Goal: Task Accomplishment & Management: Manage account settings

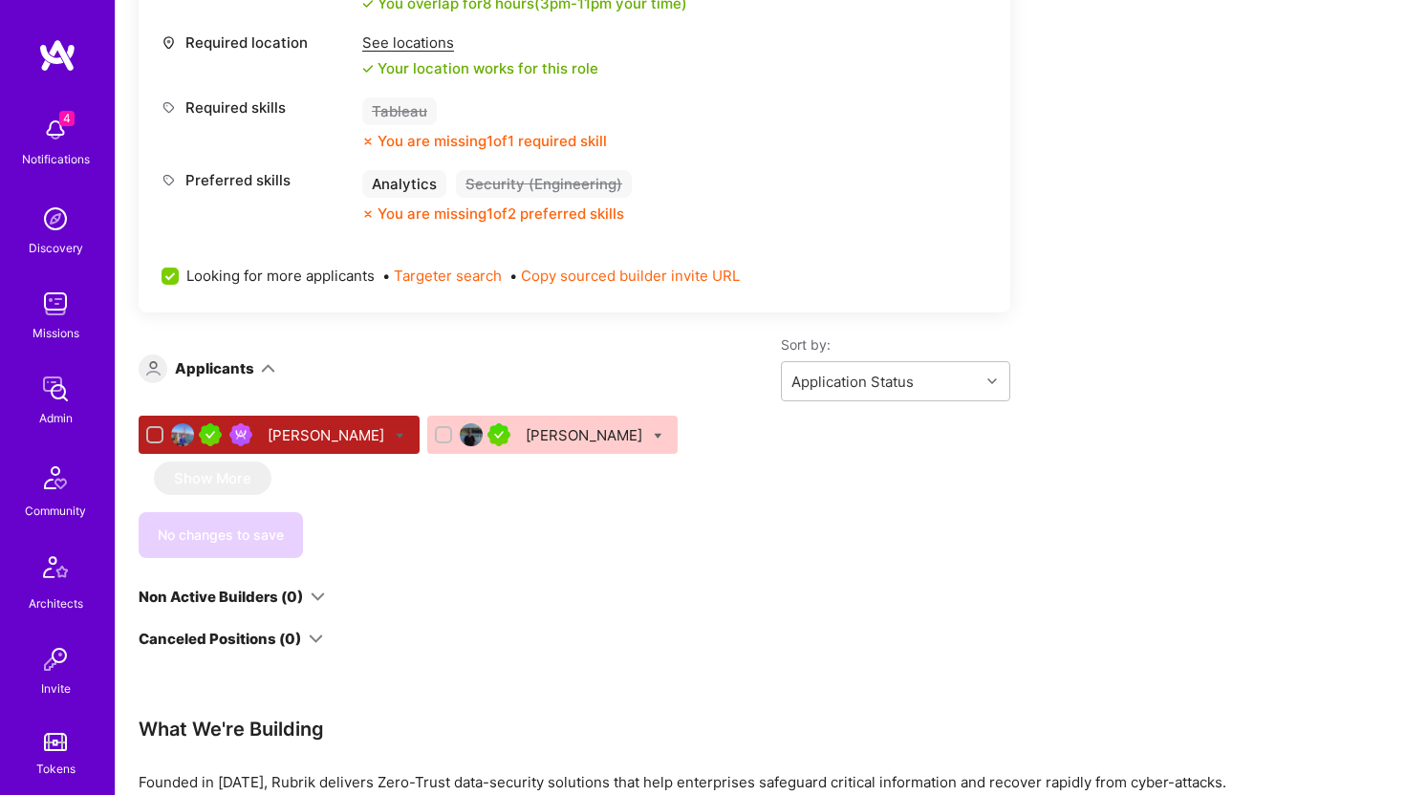
scroll to position [424, 0]
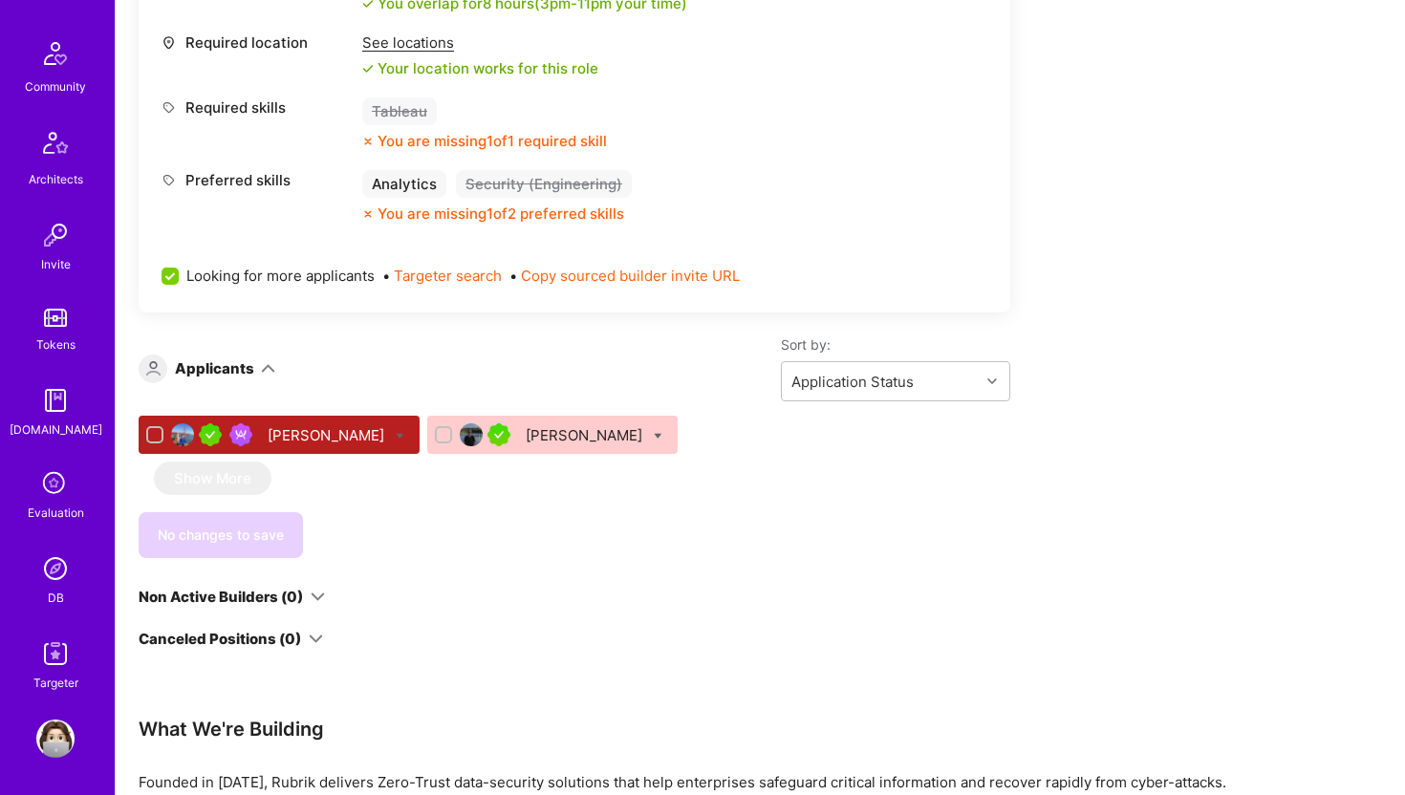
click at [60, 565] on img at bounding box center [55, 569] width 38 height 38
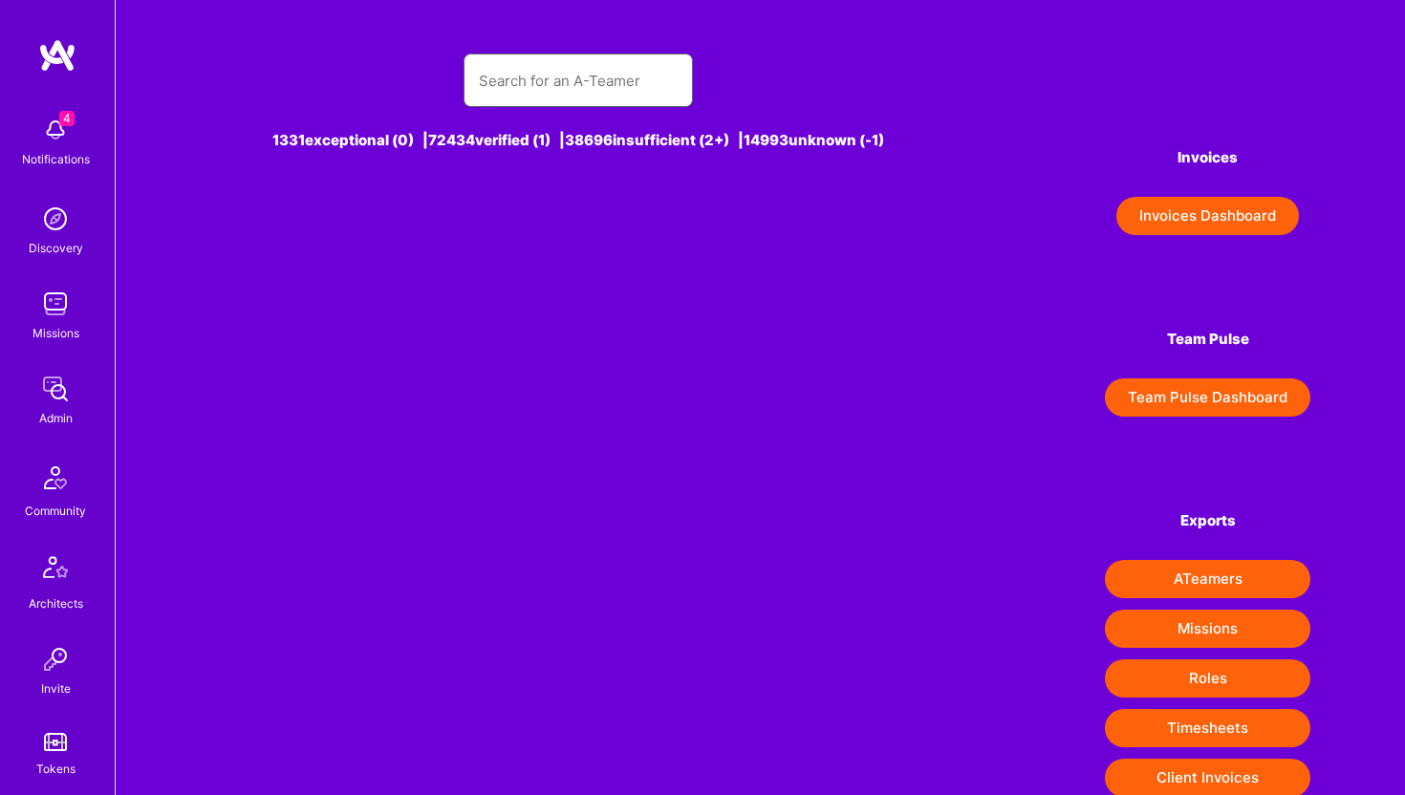
click at [597, 94] on input "text" at bounding box center [578, 80] width 199 height 49
paste input "[PERSON_NAME]"
type input "[PERSON_NAME]"
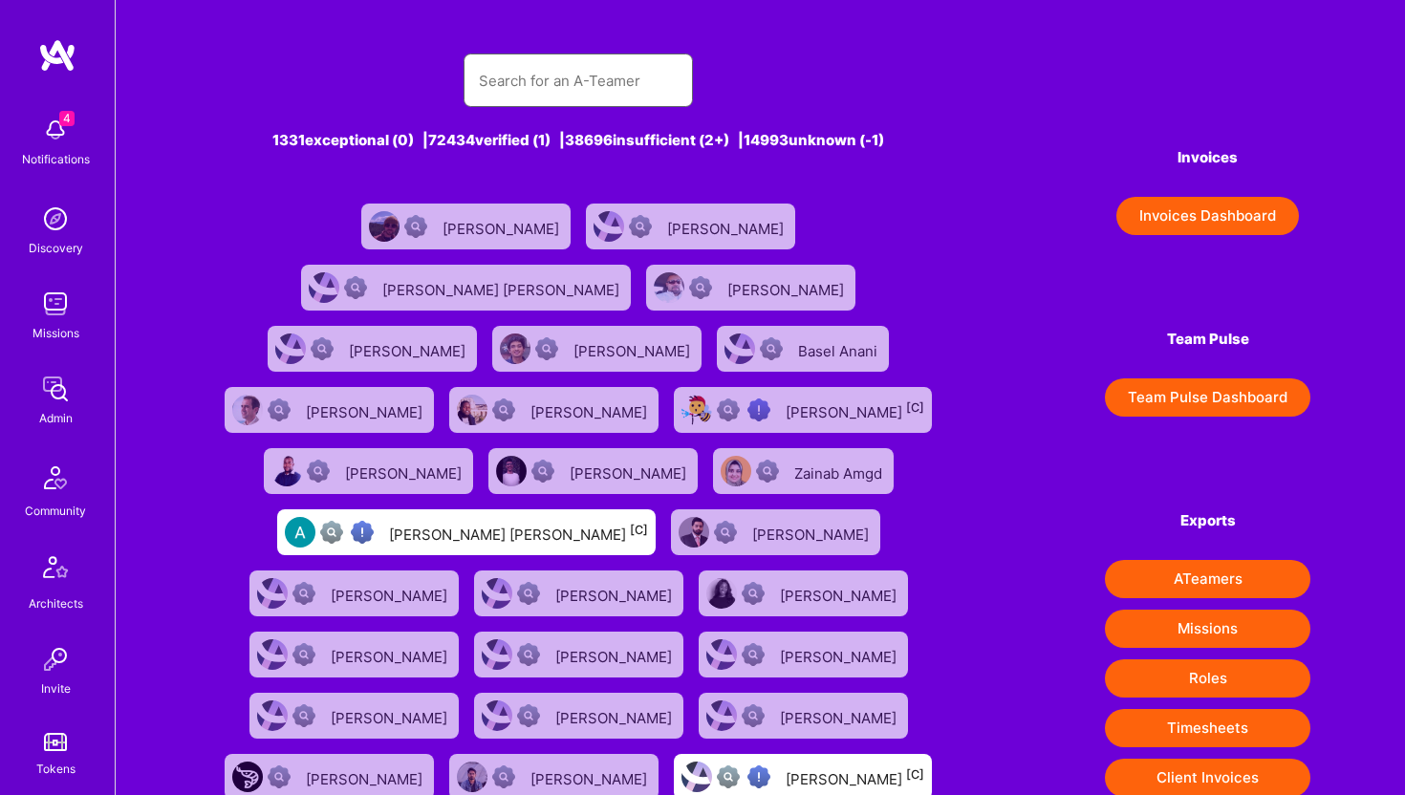
paste input "[PERSON_NAME]"
type input "[PERSON_NAME]"
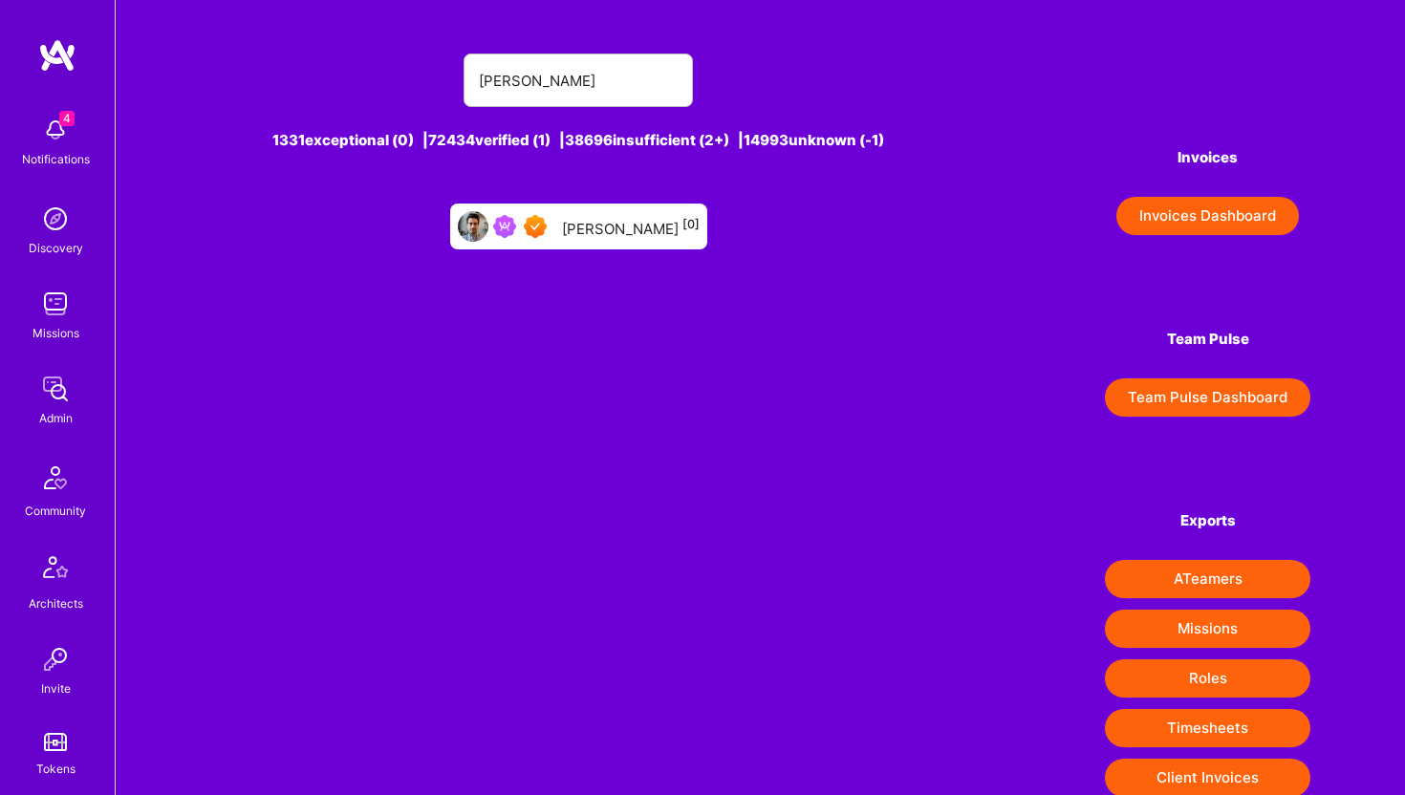
click at [615, 230] on div "[PERSON_NAME] [0]" at bounding box center [631, 226] width 138 height 25
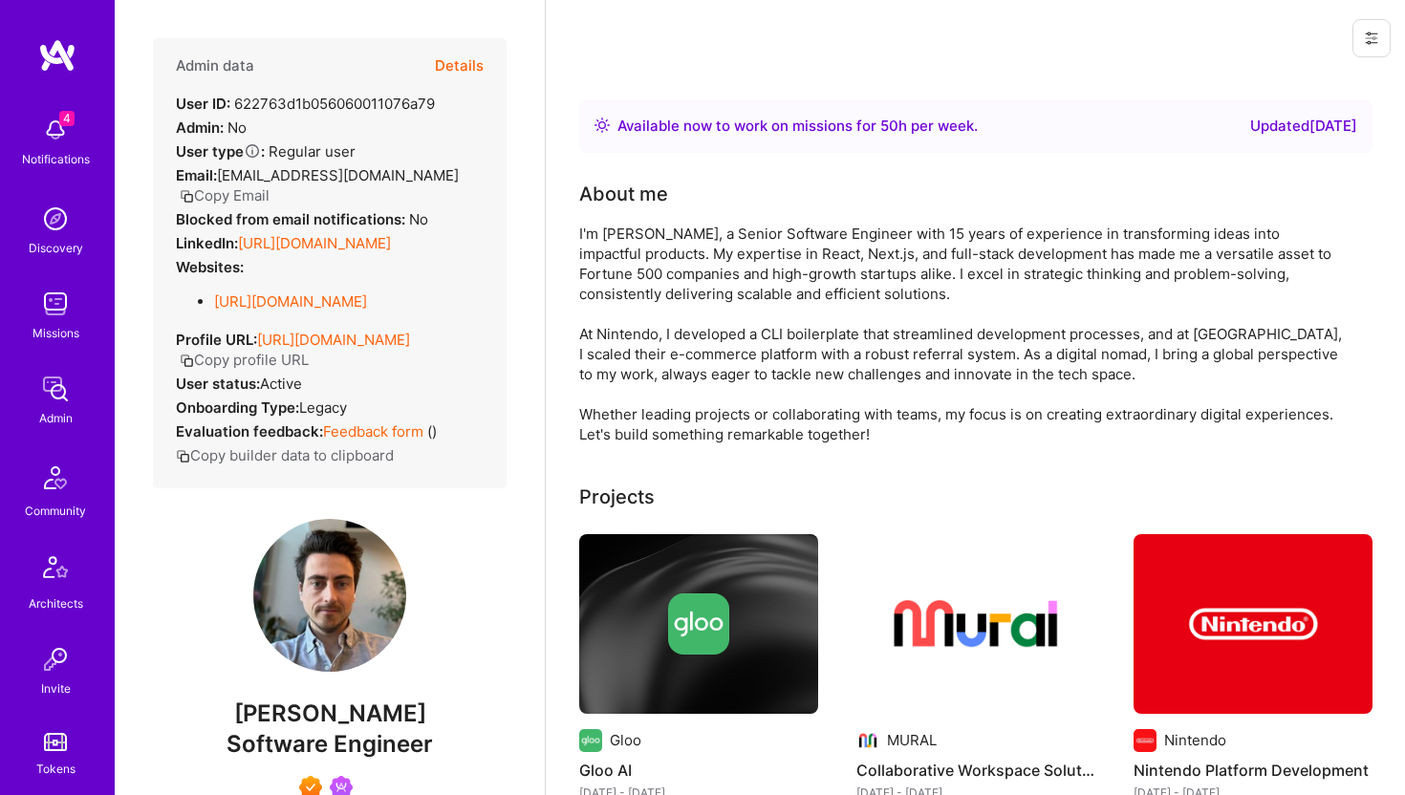
click at [465, 66] on button "Details" at bounding box center [459, 65] width 49 height 55
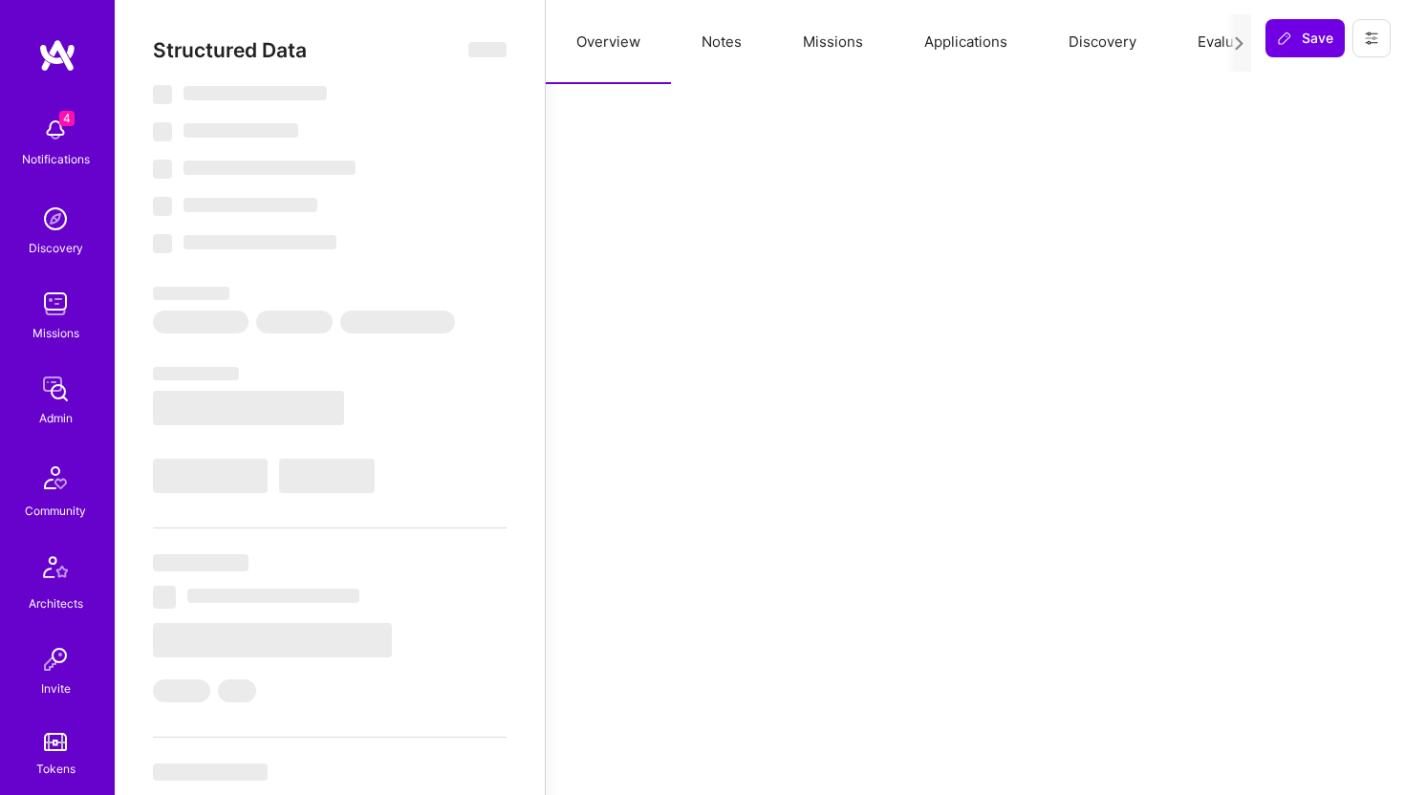
select select "Right Now"
select select "7"
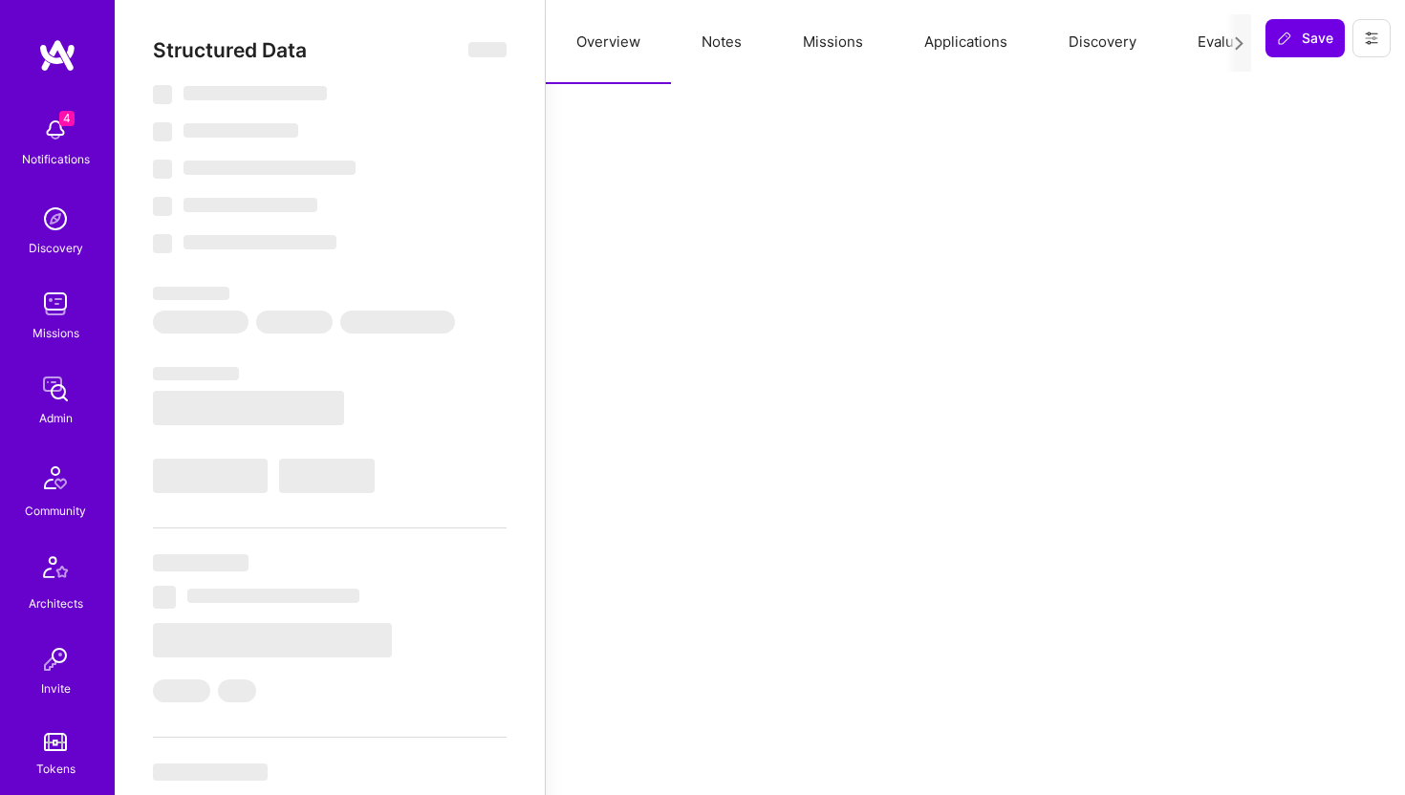
select select "US"
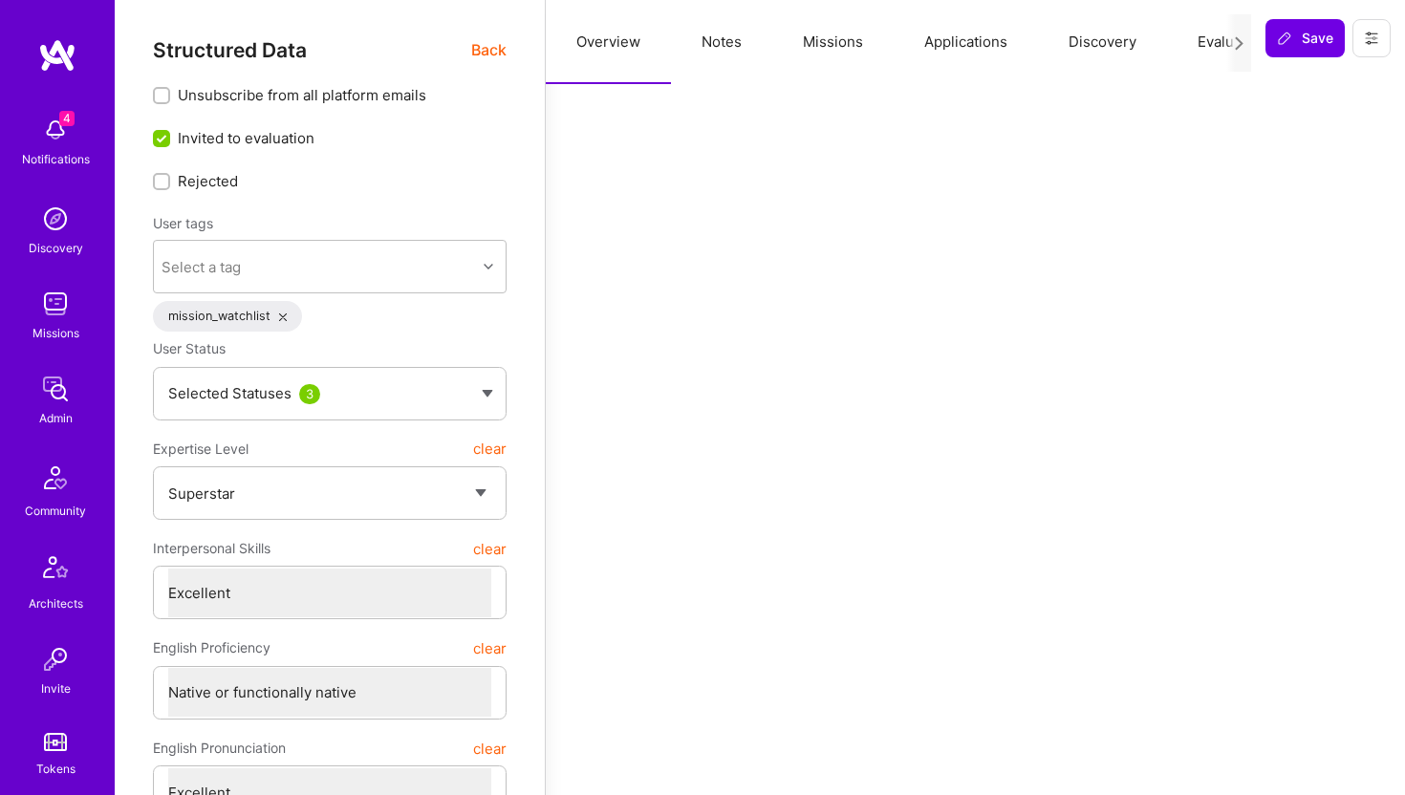
click at [737, 46] on button "Notes" at bounding box center [721, 42] width 101 height 84
type textarea "x"
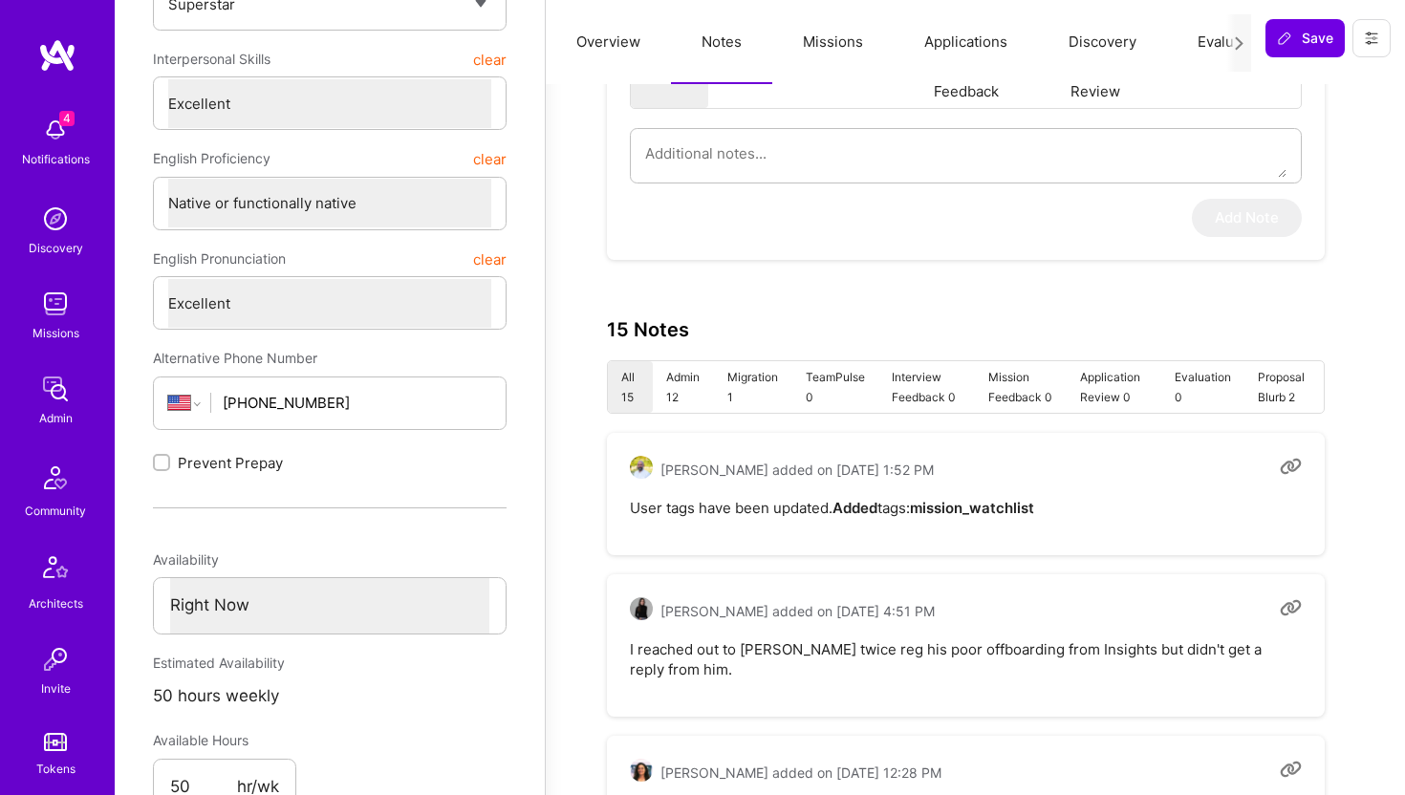
scroll to position [424, 0]
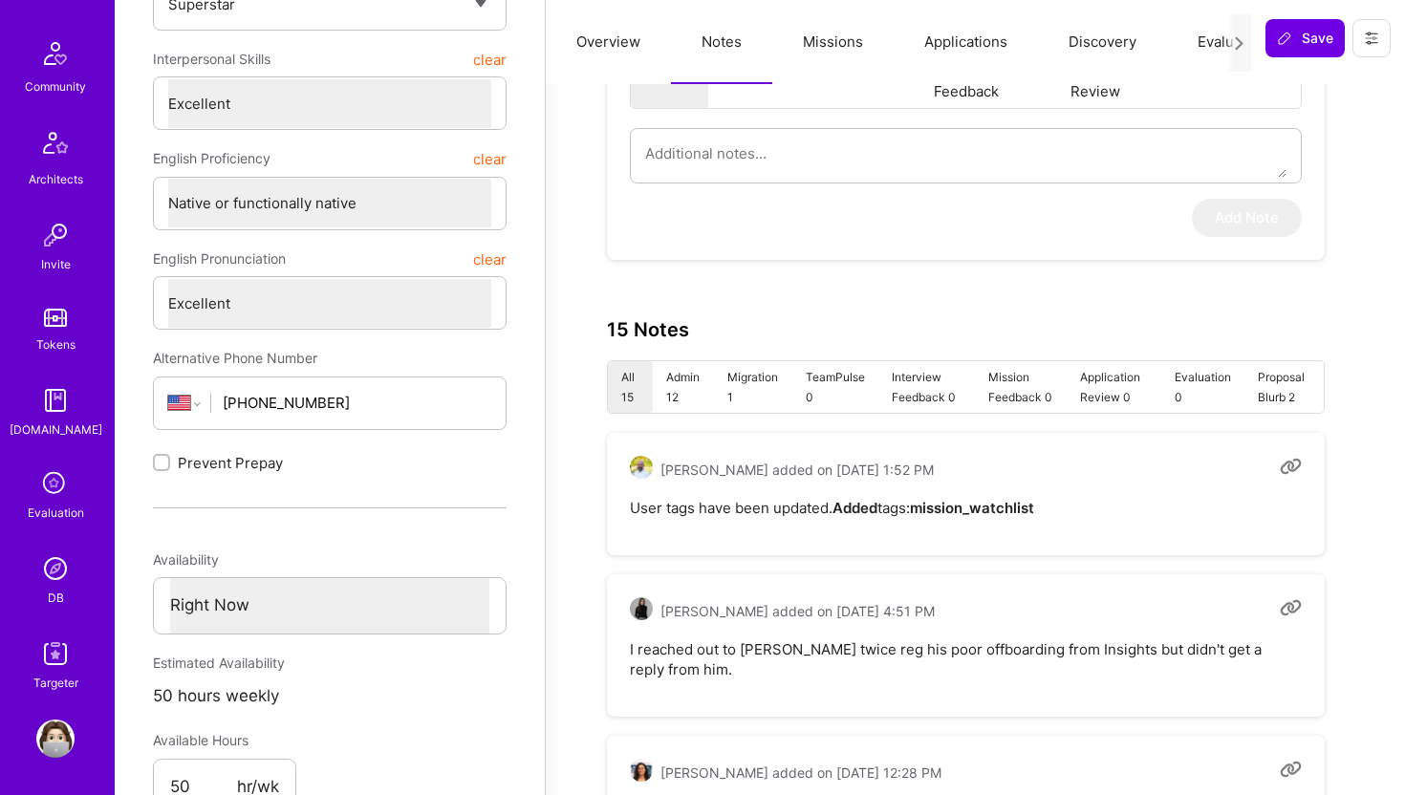
click at [59, 573] on img at bounding box center [55, 569] width 38 height 38
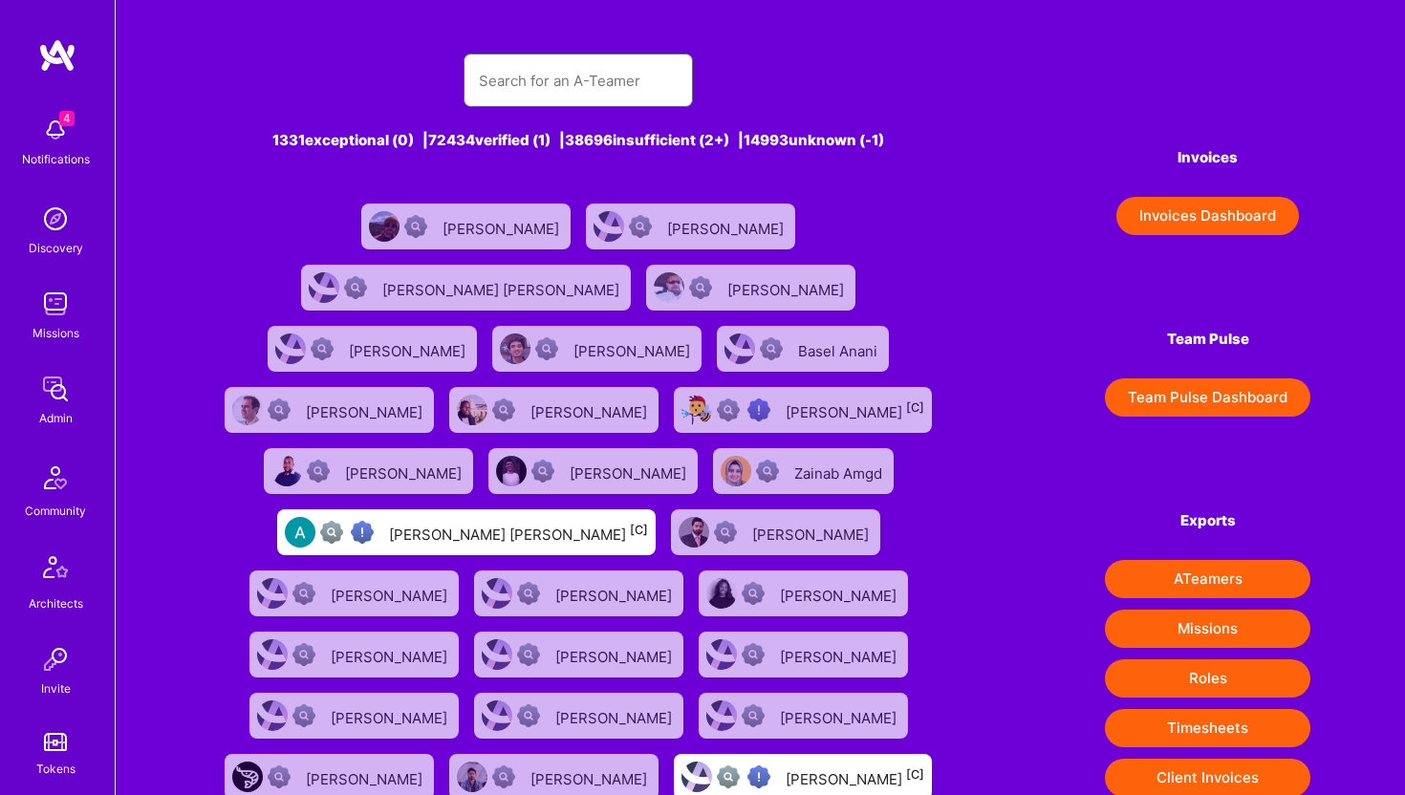
click at [533, 97] on input "text" at bounding box center [578, 80] width 199 height 49
paste input "[EMAIL_ADDRESS][DOMAIN_NAME]"
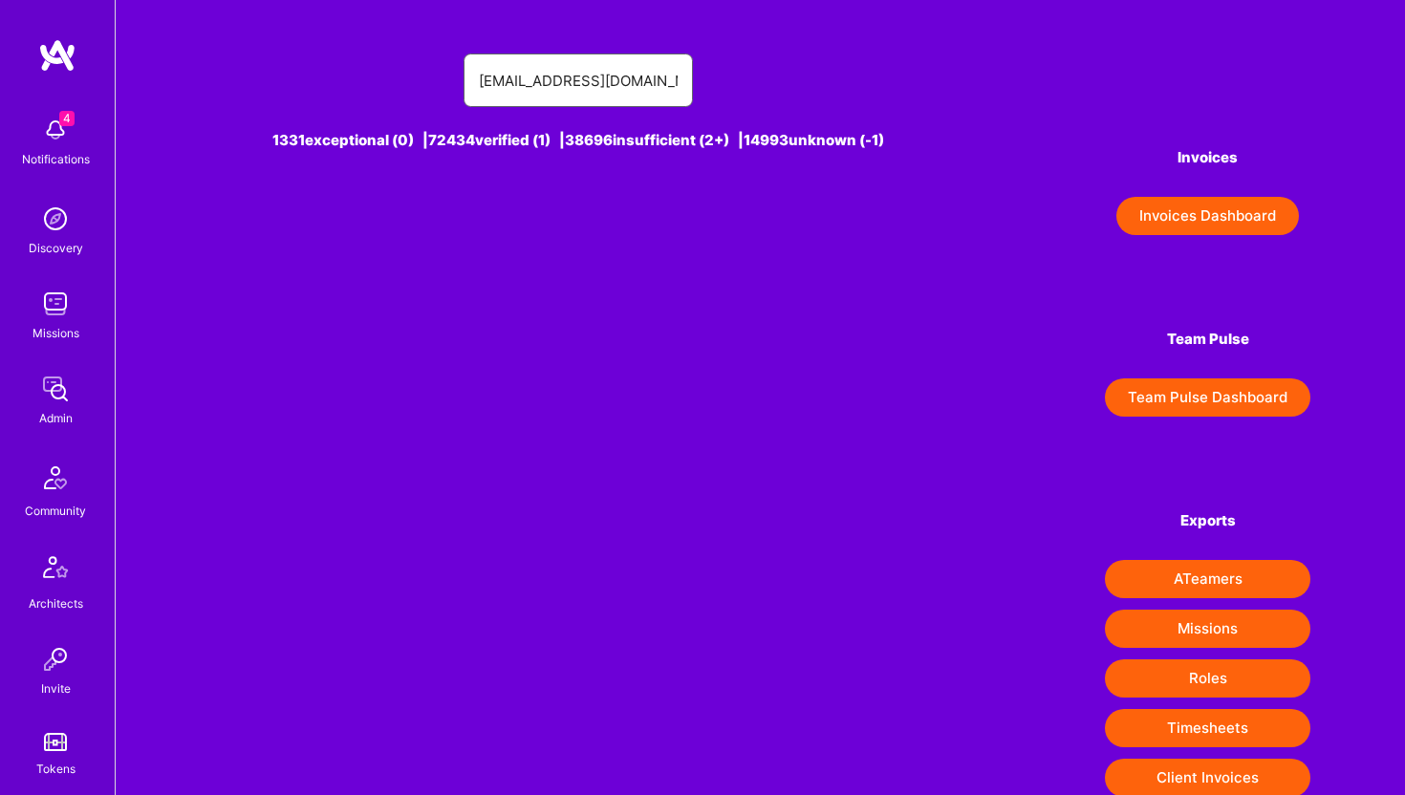
paste input "me"
type input "[EMAIL_ADDRESS][DOMAIN_NAME]"
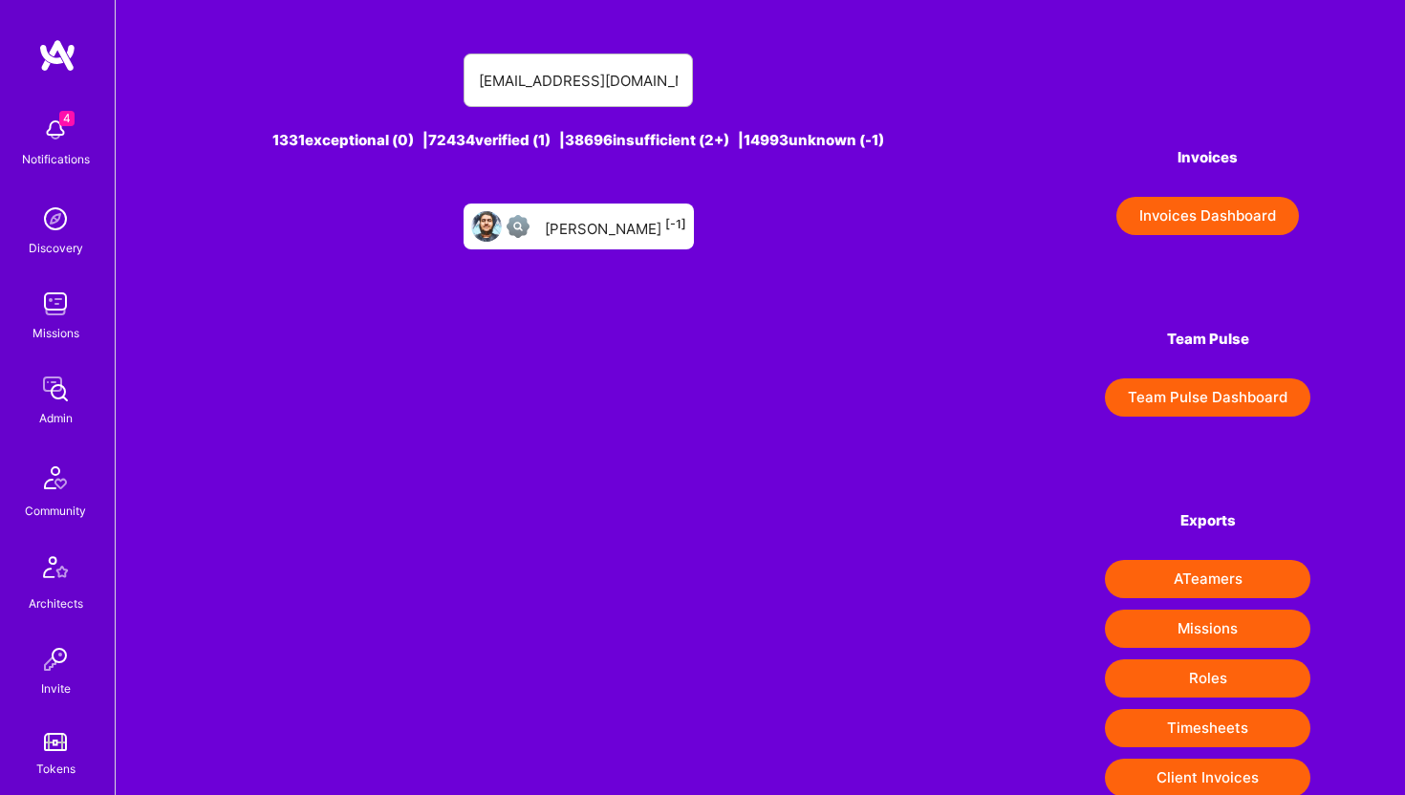
click at [589, 231] on div "[PERSON_NAME] [-1]" at bounding box center [615, 226] width 141 height 25
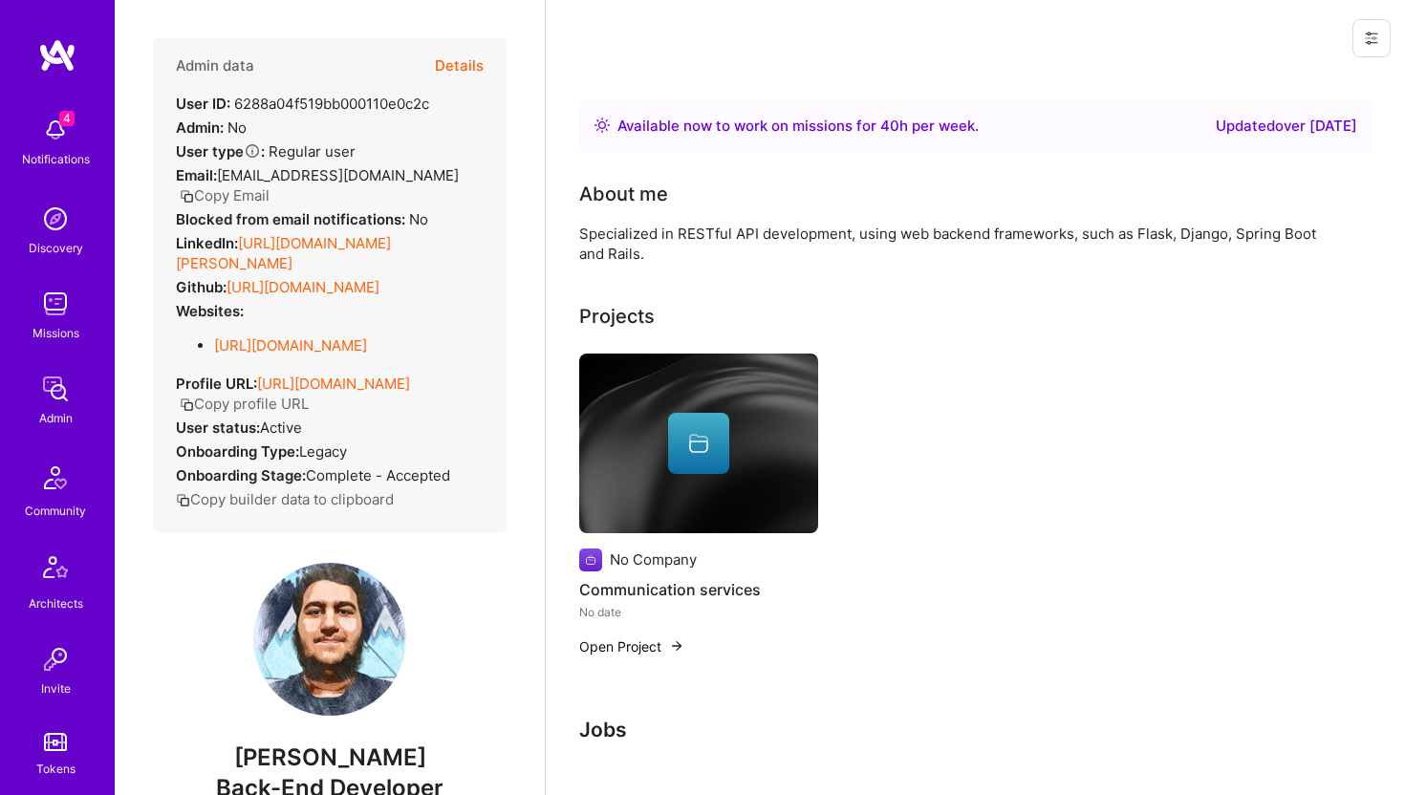
click at [475, 57] on button "Details" at bounding box center [459, 65] width 49 height 55
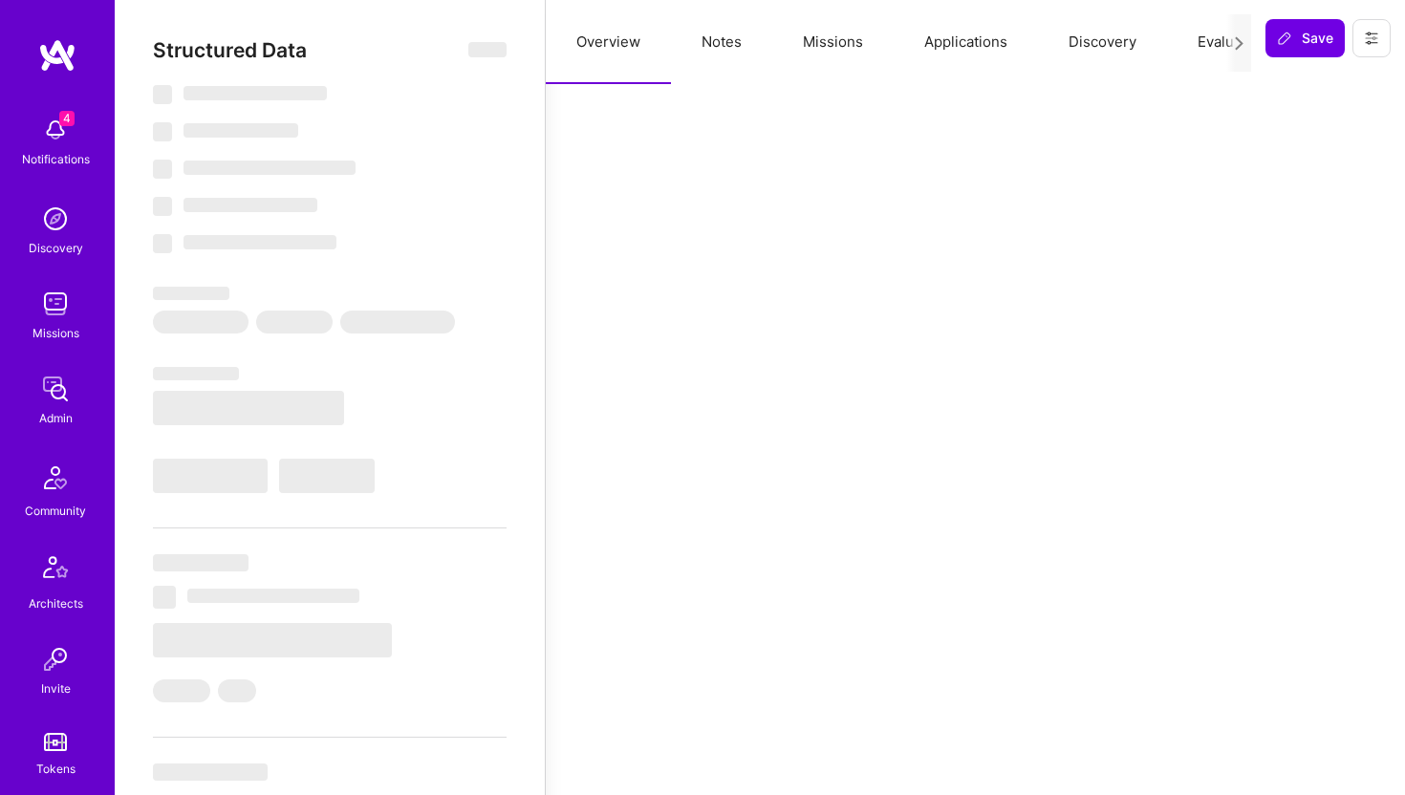
type textarea "x"
select select "Right Now"
select select "Unknown"
select select "US"
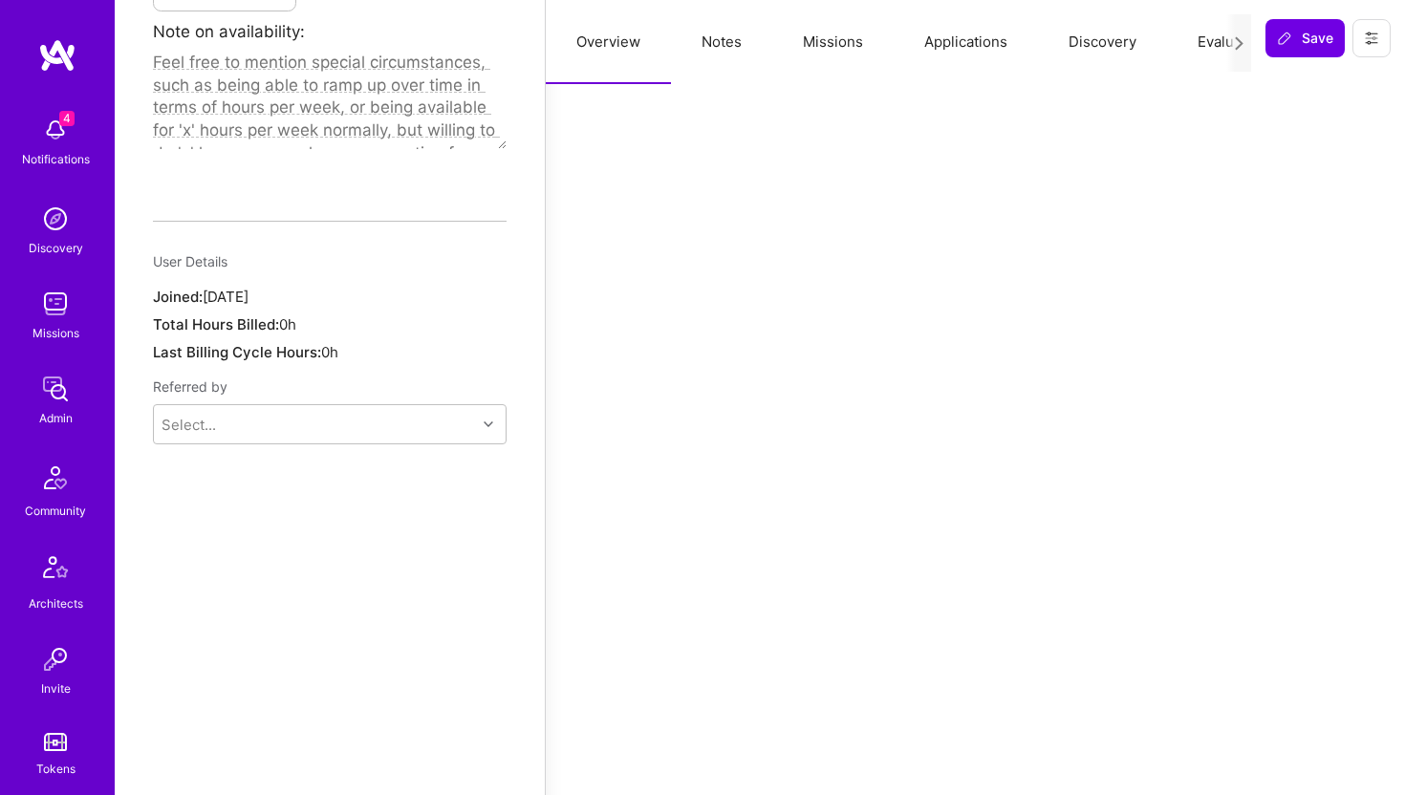
scroll to position [1365, 0]
